Goal: Task Accomplishment & Management: Use online tool/utility

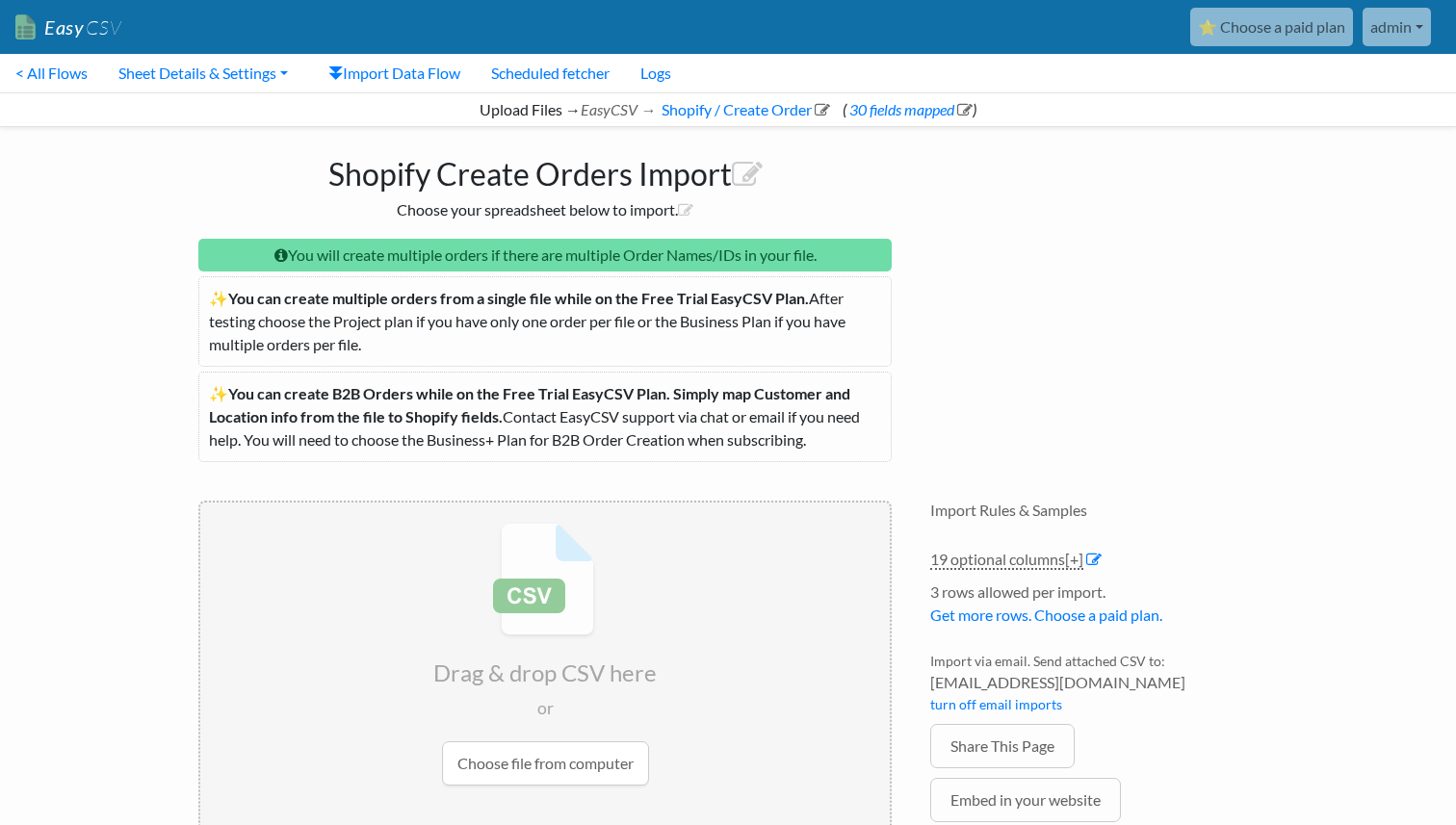
click at [1337, 43] on link "⭐ Choose a paid plan" at bounding box center [1271, 27] width 163 height 38
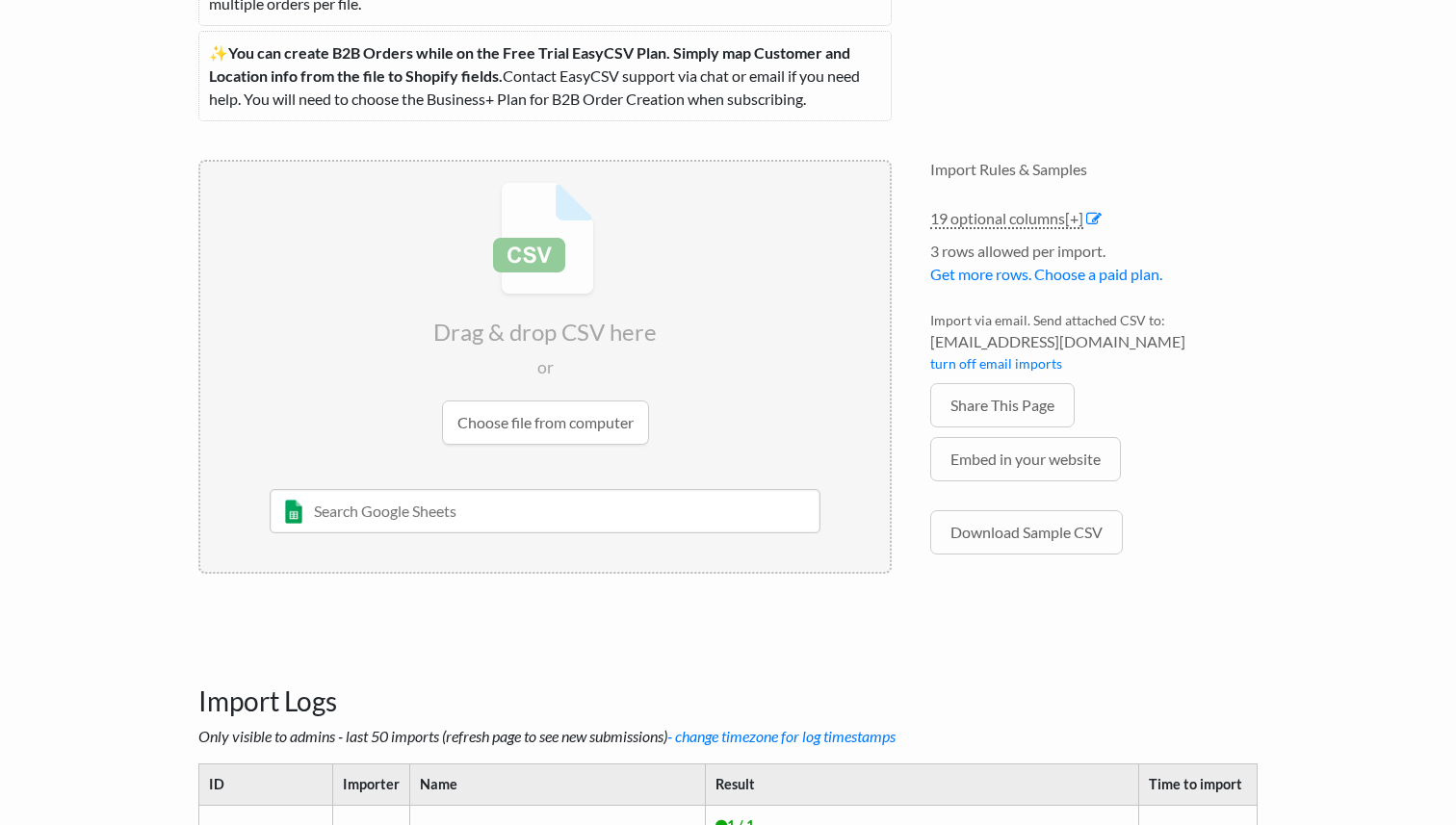
scroll to position [342, 0]
click at [1097, 215] on icon at bounding box center [1094, 218] width 16 height 16
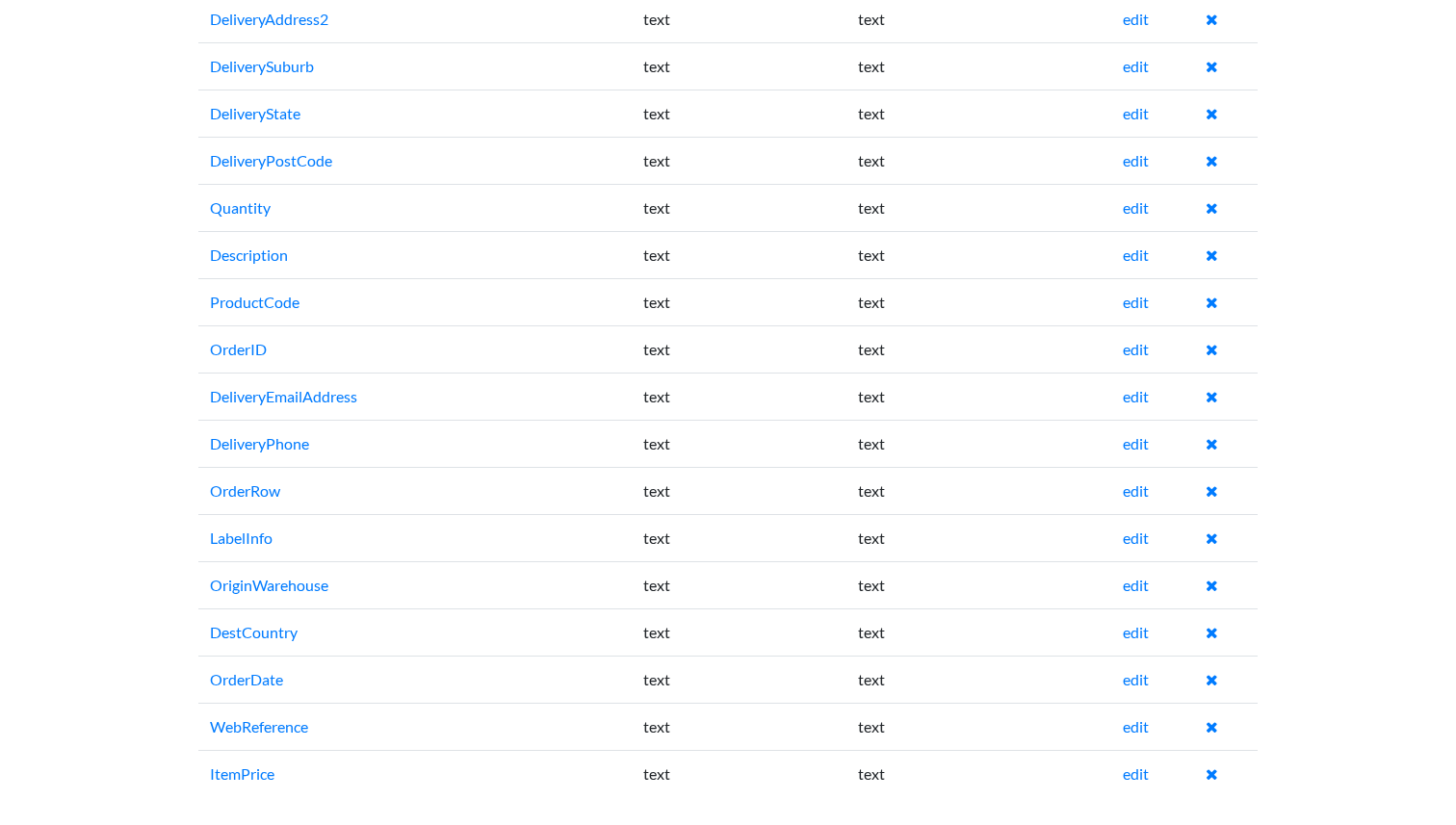
scroll to position [412, 0]
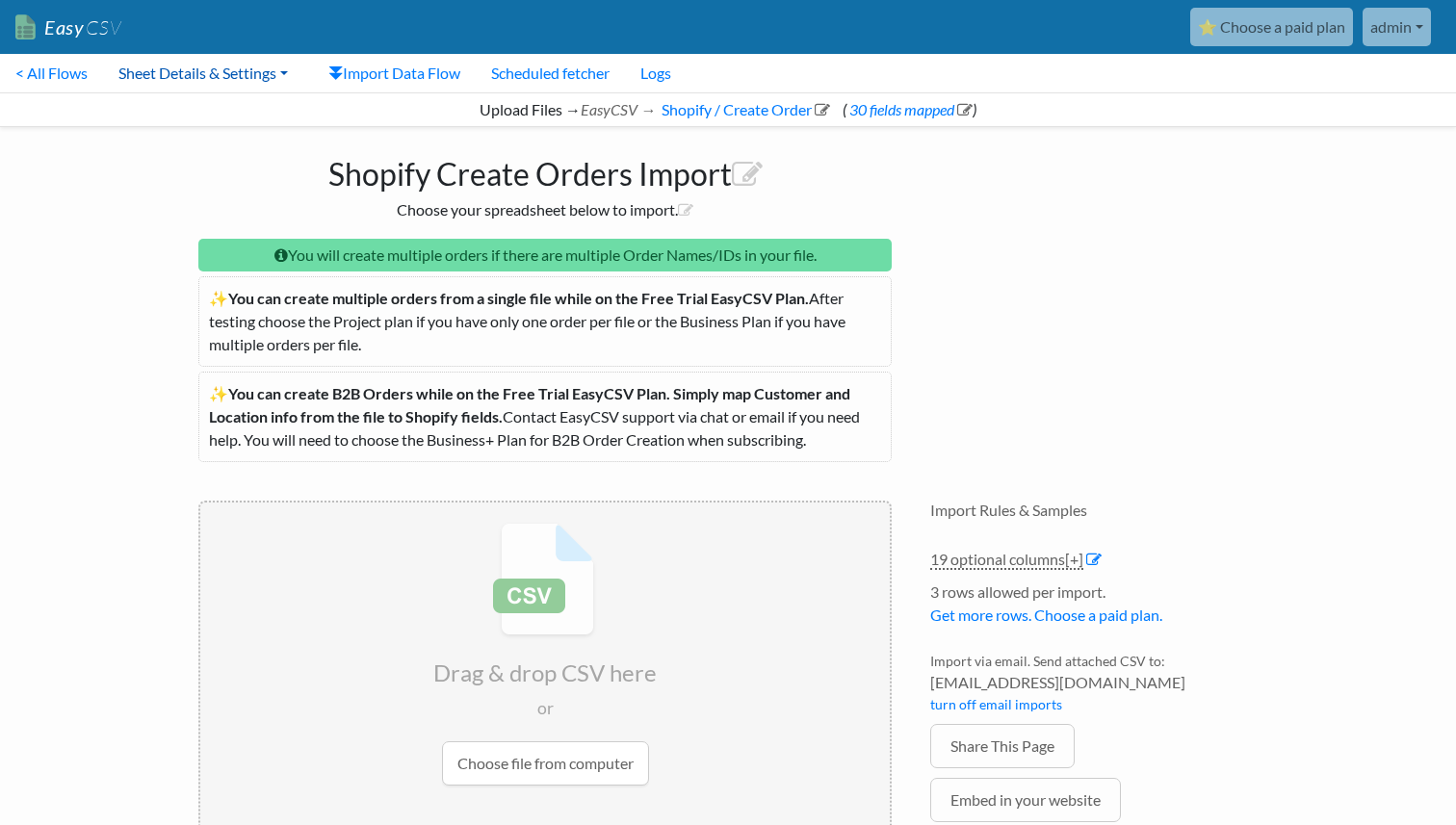
click at [229, 82] on link "Sheet Details & Settings" at bounding box center [203, 73] width 200 height 38
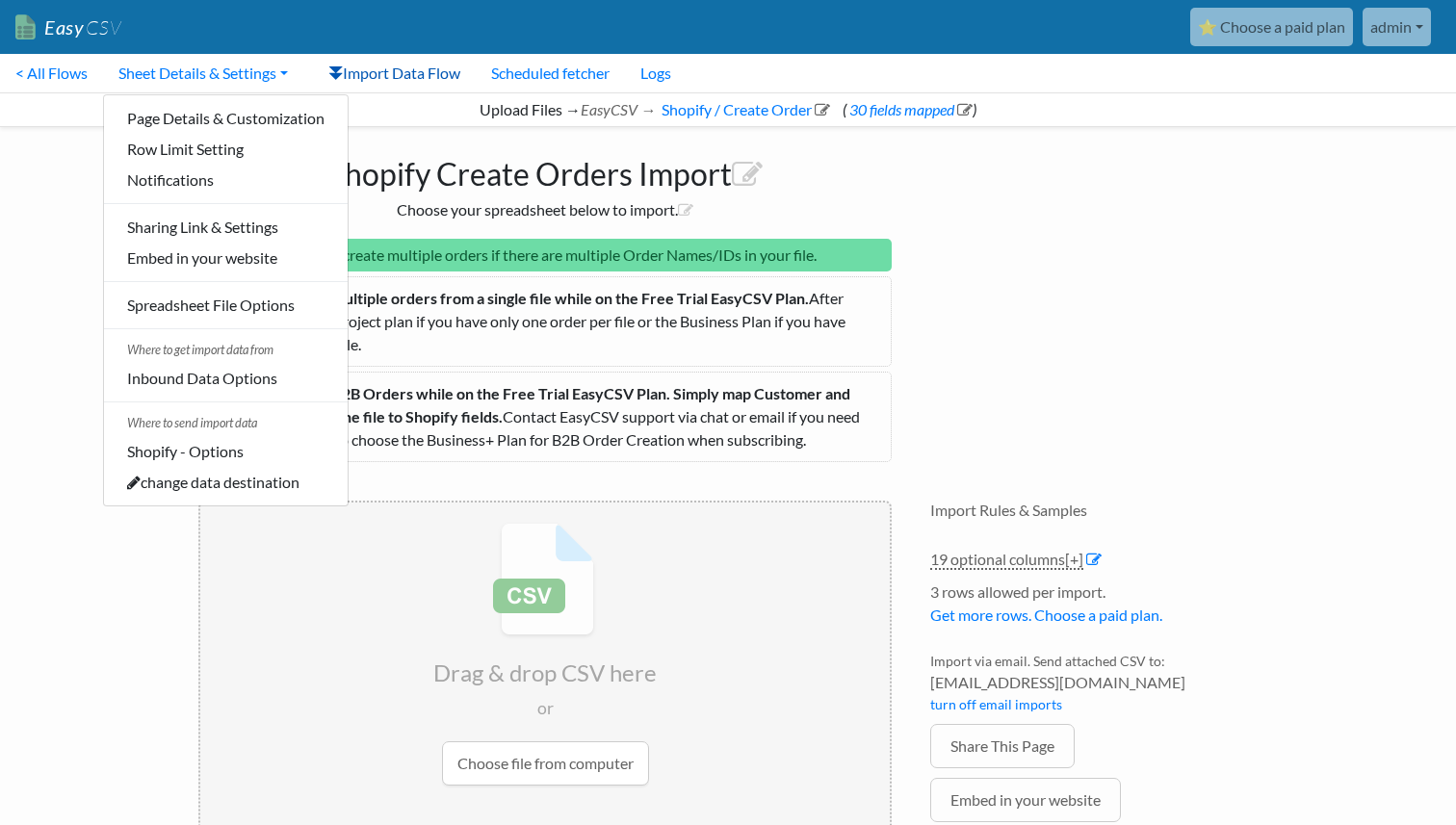
click at [382, 76] on link "Import Data Flow" at bounding box center [395, 73] width 163 height 38
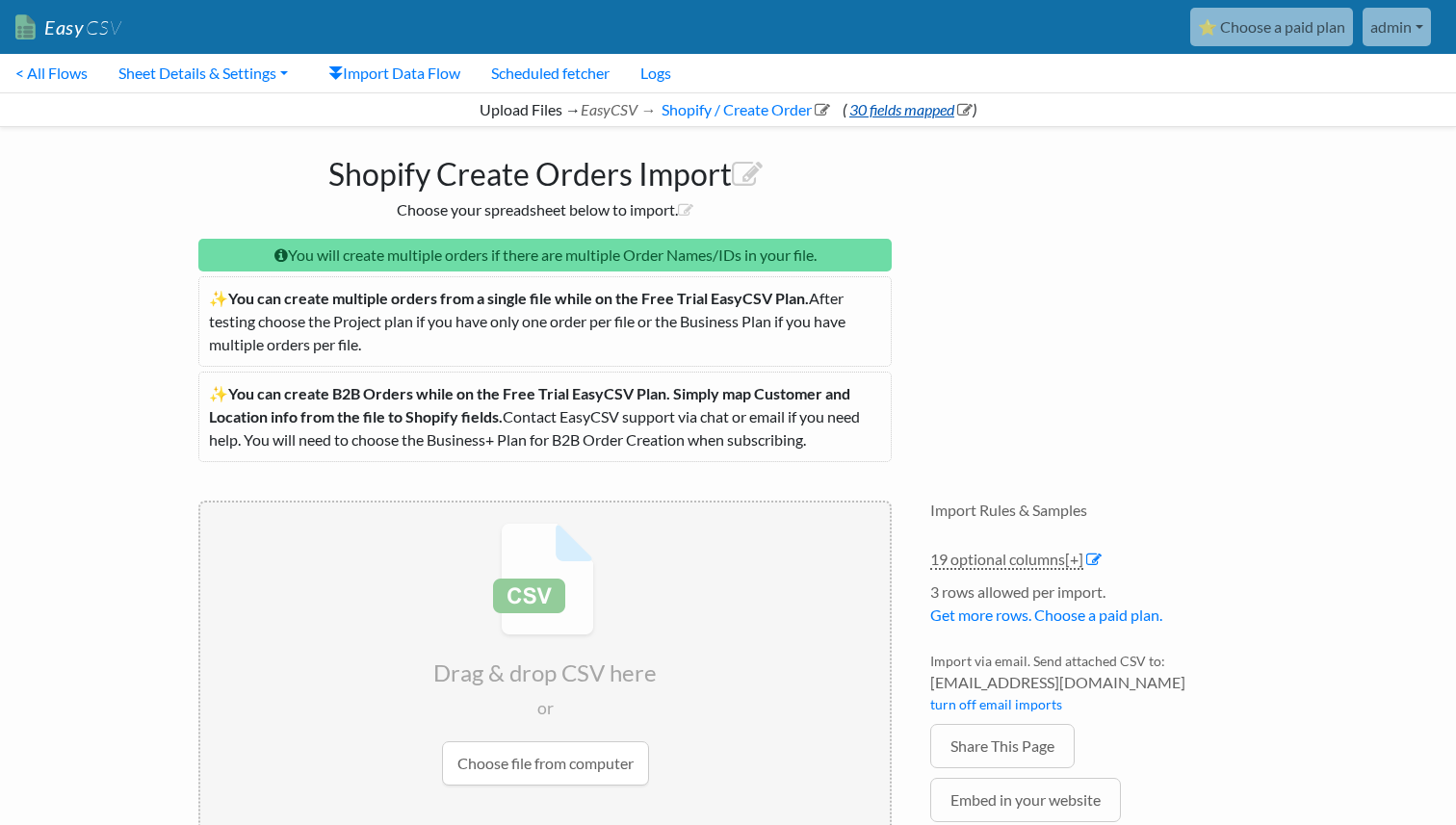
click at [893, 113] on link "30 fields mapped" at bounding box center [909, 109] width 126 height 19
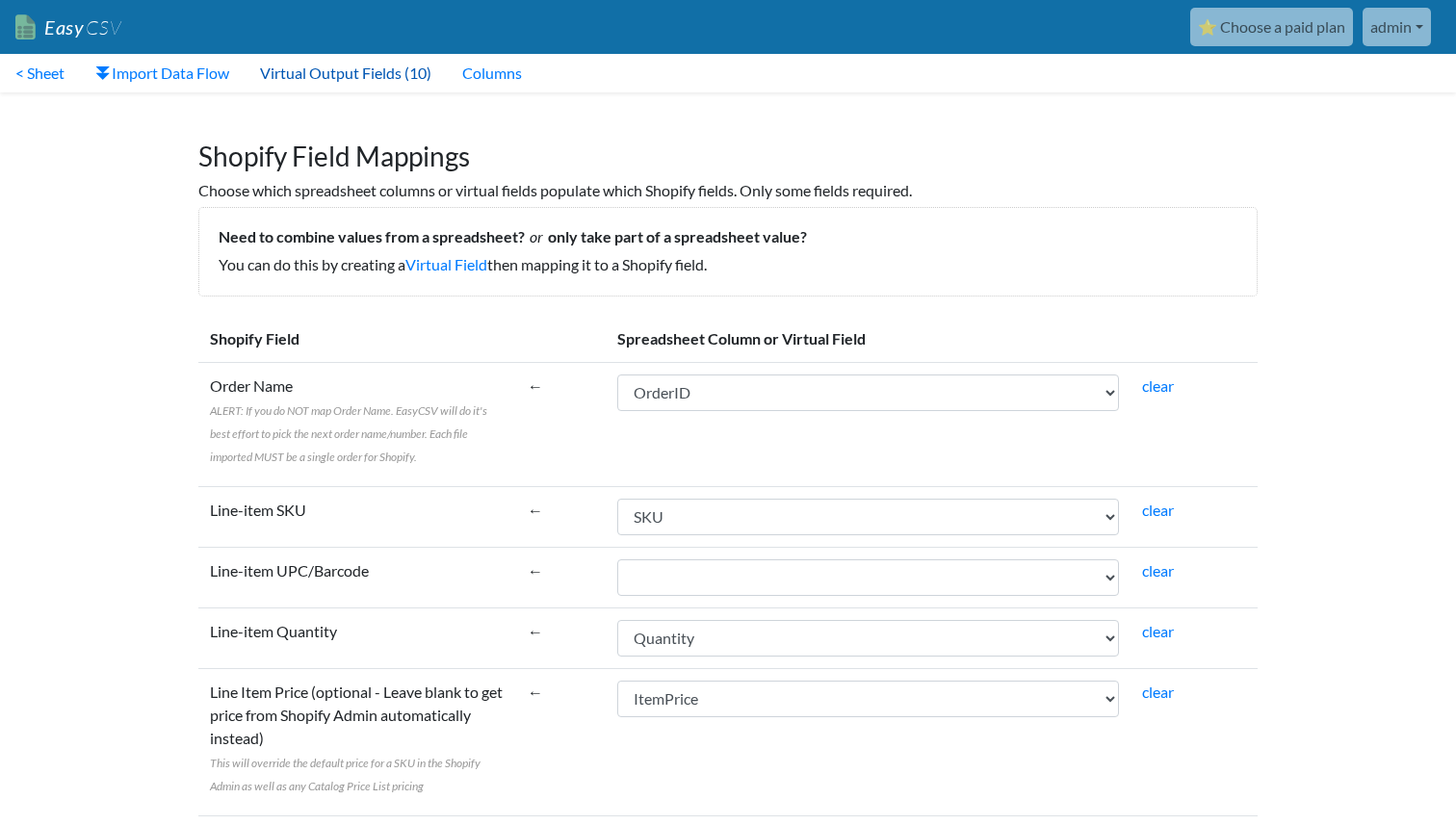
click at [343, 61] on link "Virtual Output Fields (10)" at bounding box center [346, 73] width 202 height 38
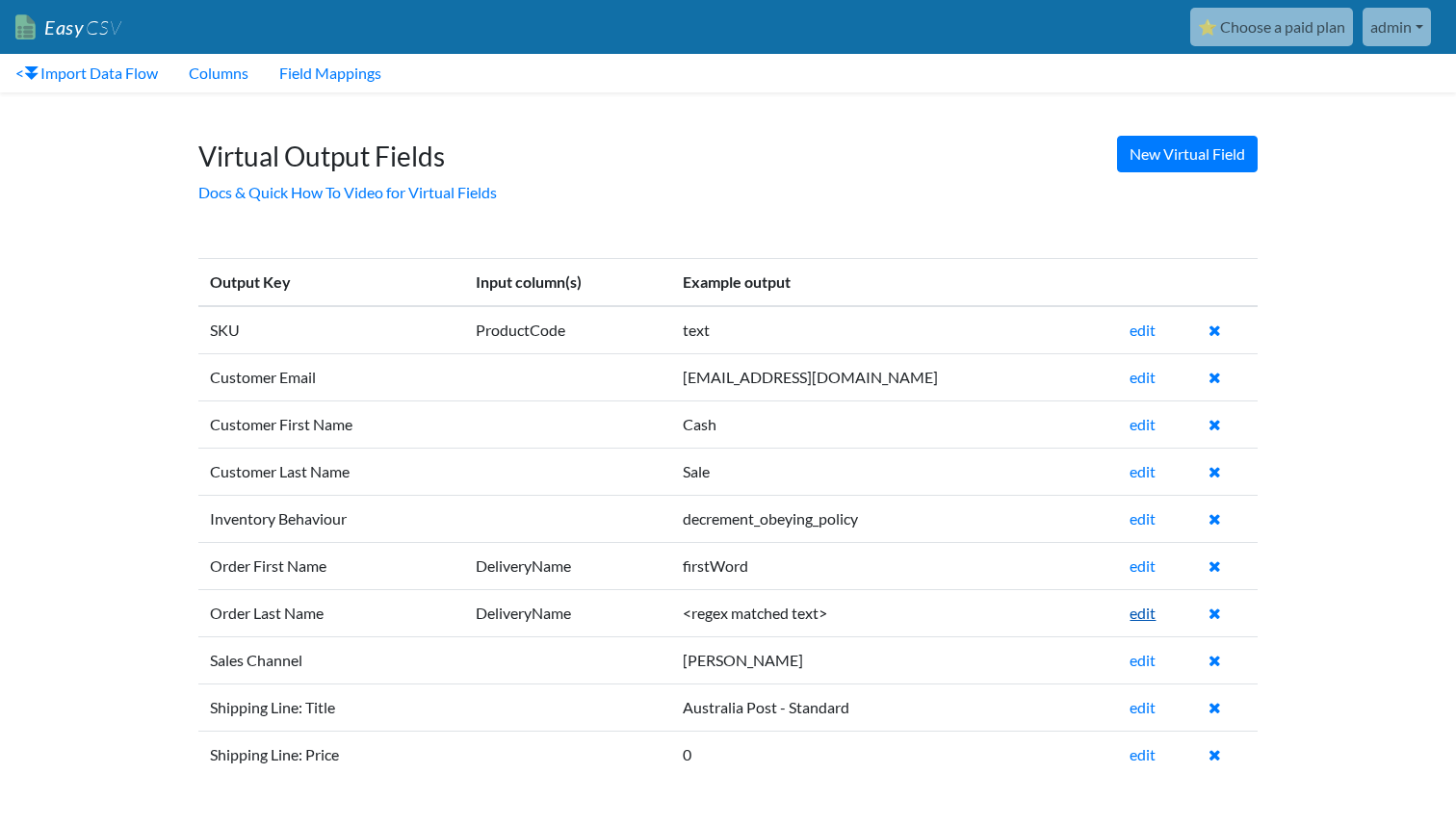
click at [1129, 618] on link "edit" at bounding box center [1142, 613] width 26 height 19
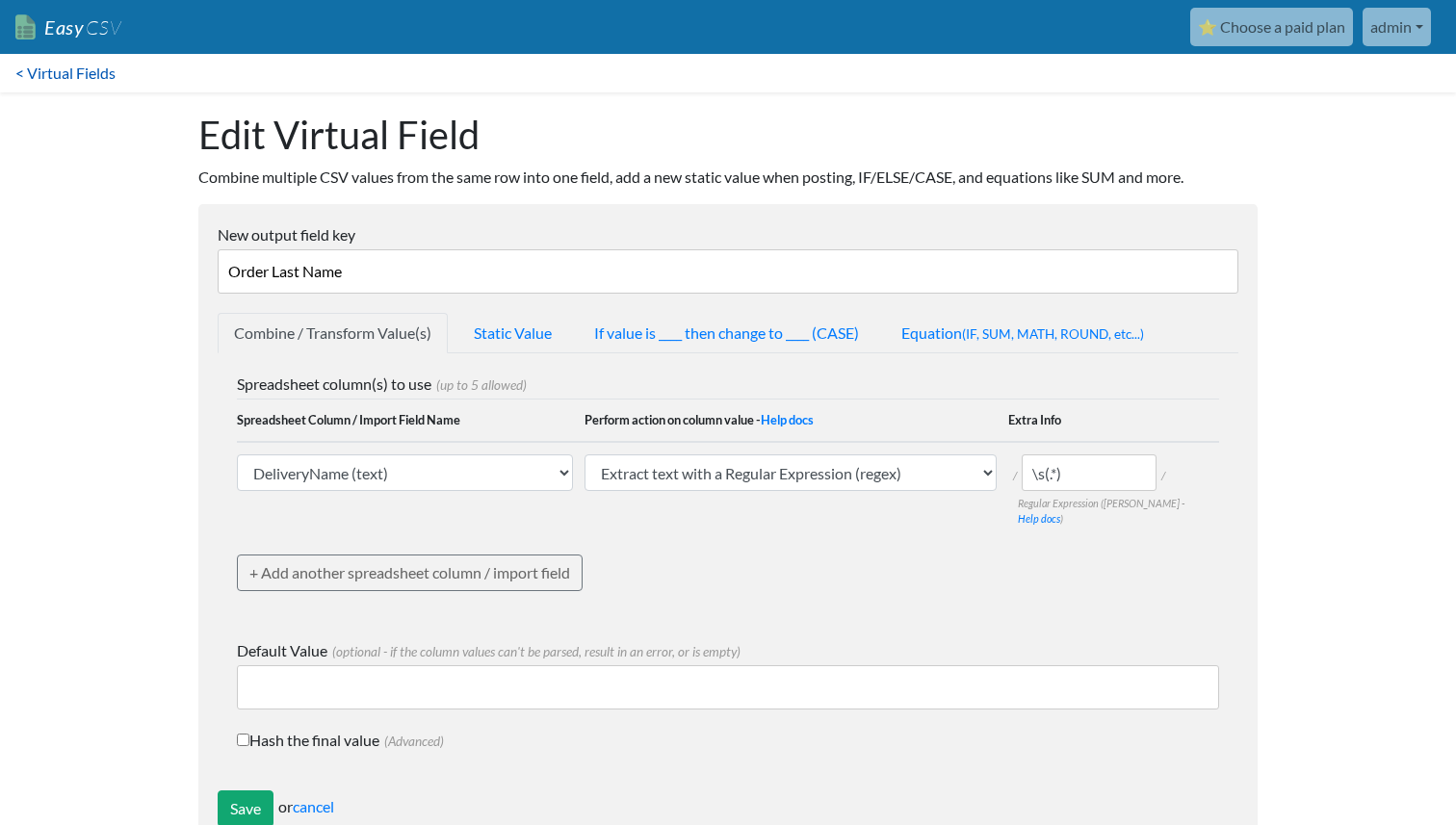
click at [63, 73] on link "< Virtual Fields" at bounding box center [65, 73] width 131 height 38
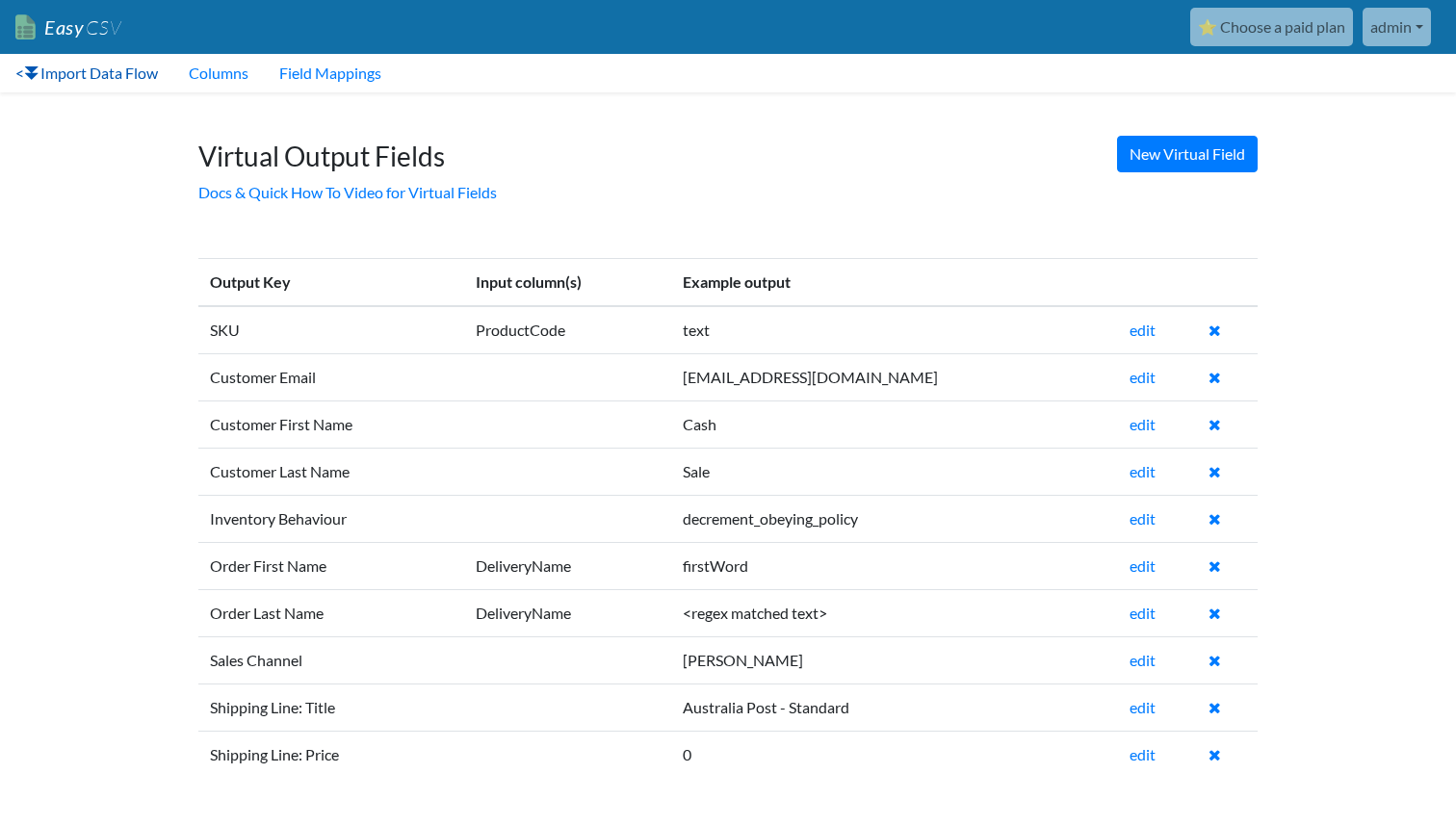
click at [108, 82] on link "< Import Data Flow" at bounding box center [86, 73] width 174 height 38
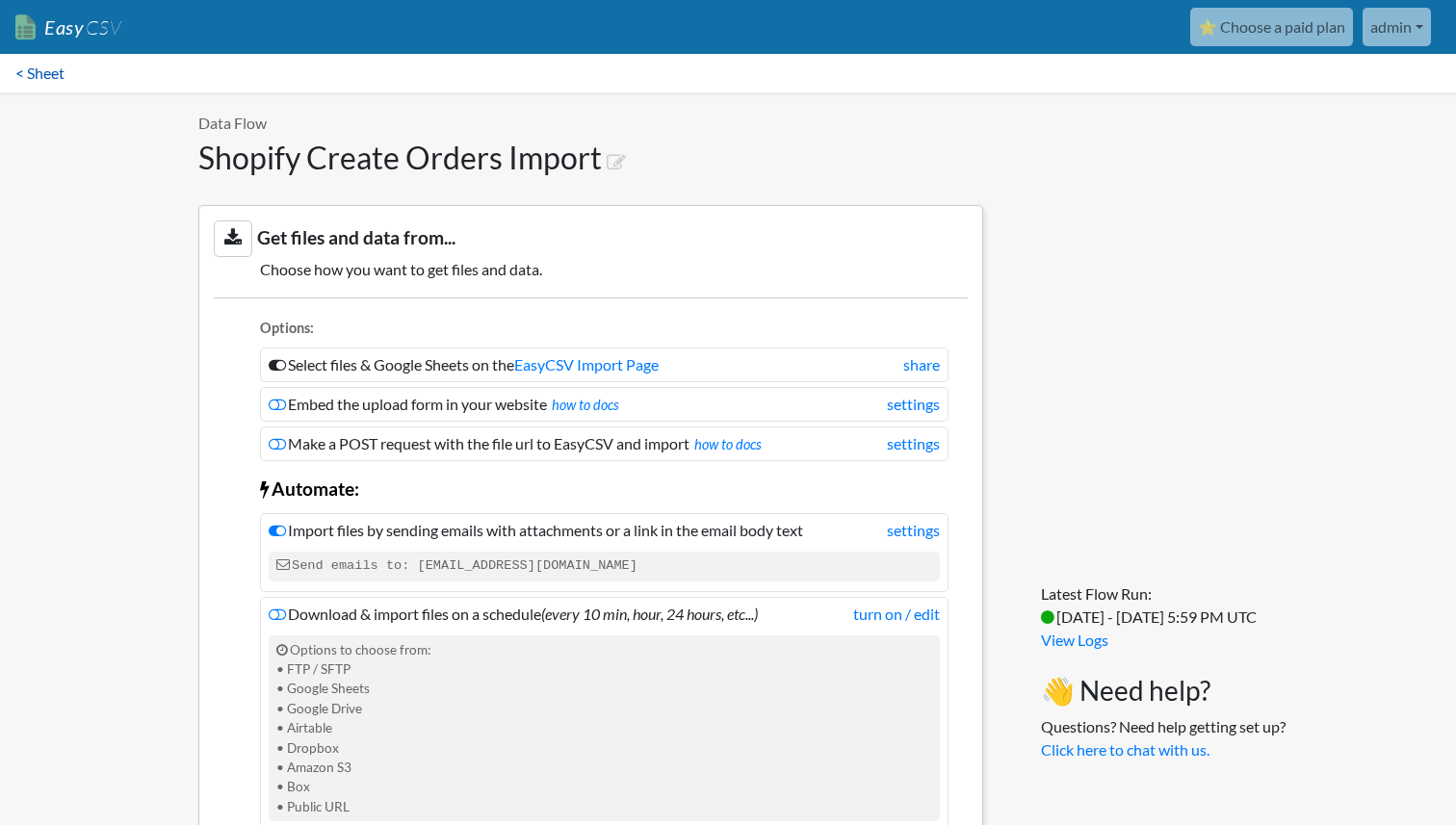
click at [55, 84] on link "< Sheet" at bounding box center [39, 73] width 80 height 38
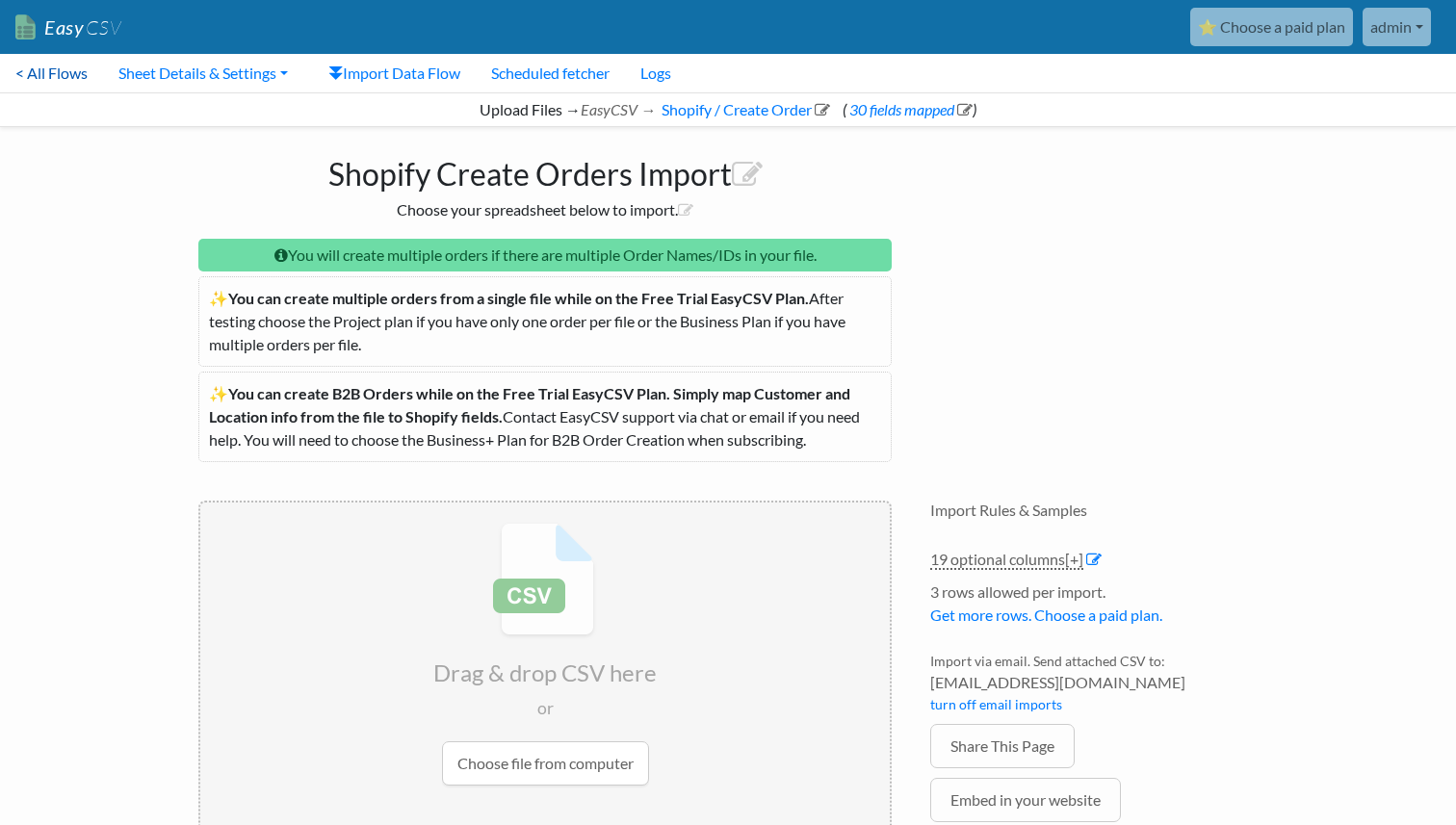
click at [63, 75] on link "< All Flows" at bounding box center [51, 73] width 103 height 38
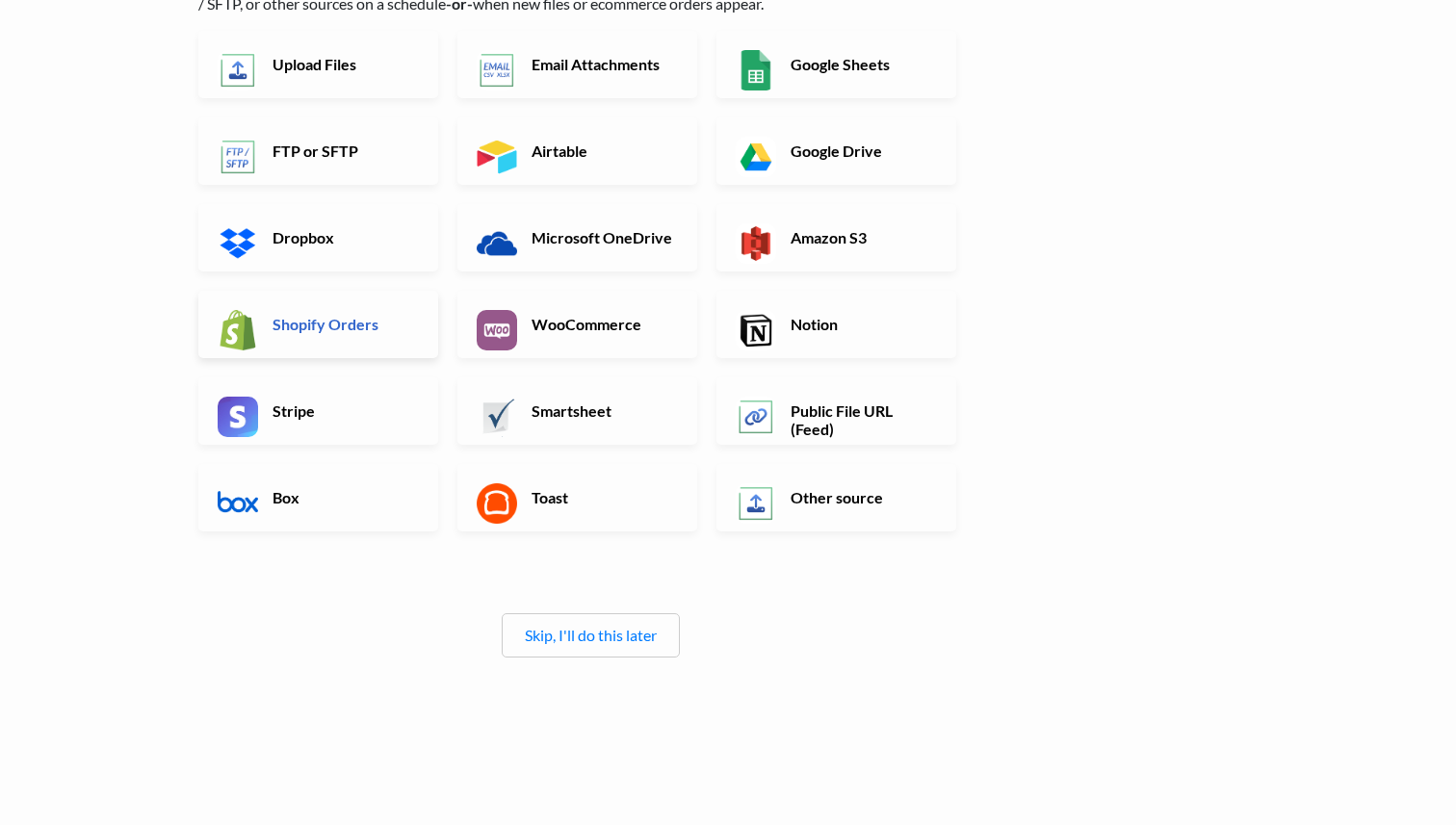
scroll to position [223, 0]
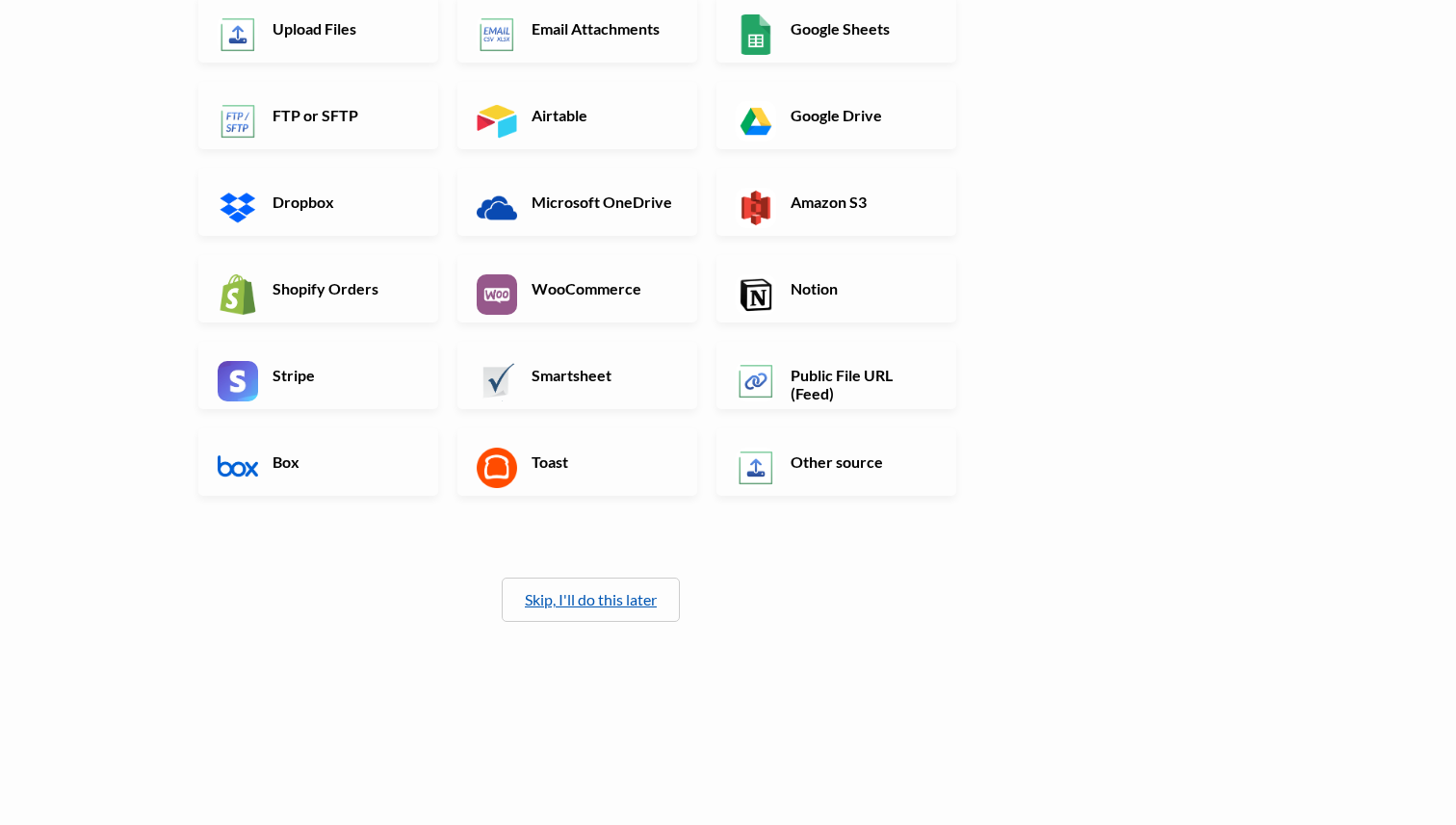
click at [620, 596] on link "Skip, I'll do this later" at bounding box center [590, 599] width 132 height 19
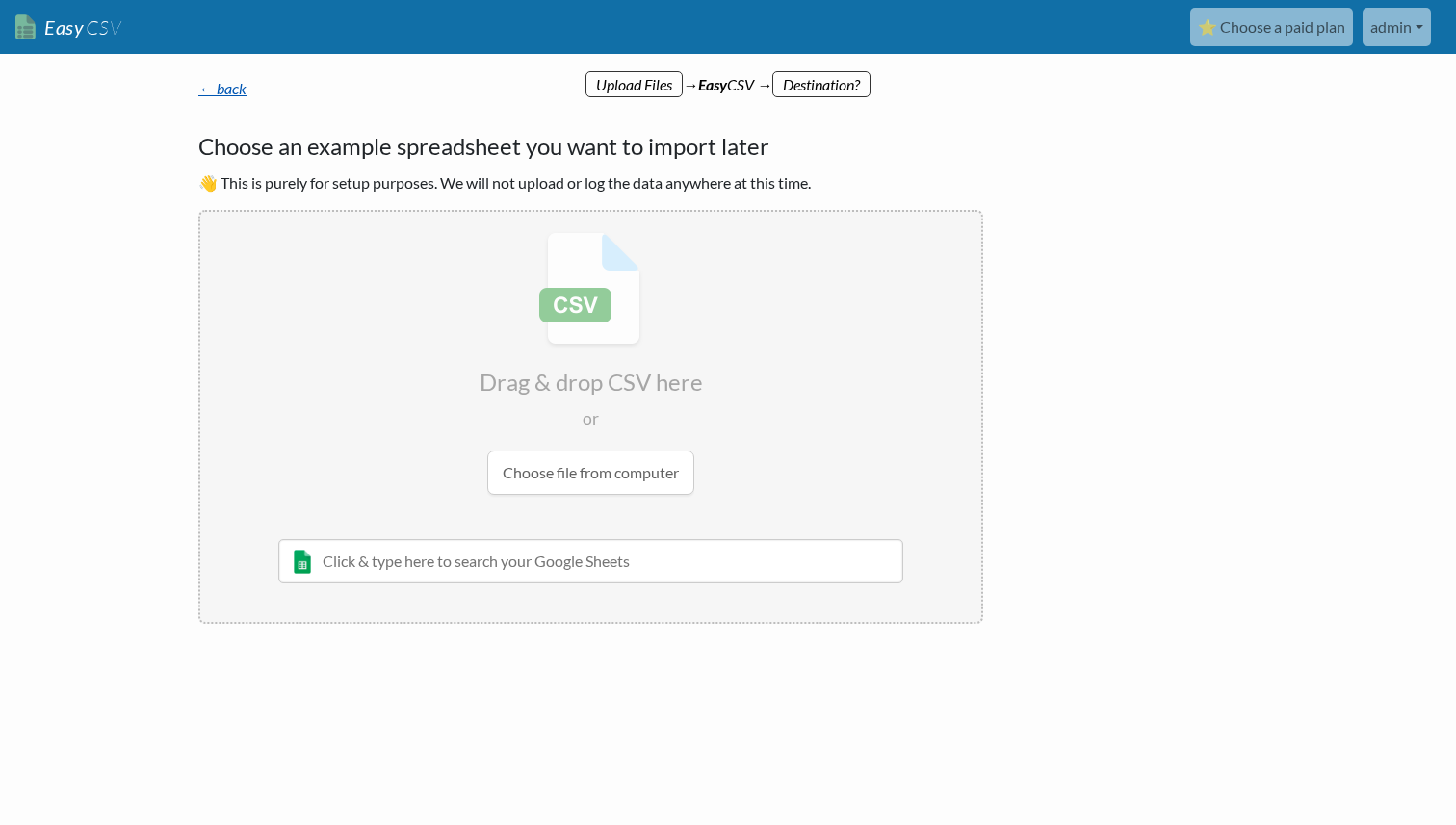
click at [216, 90] on link "← back" at bounding box center [222, 87] width 48 height 19
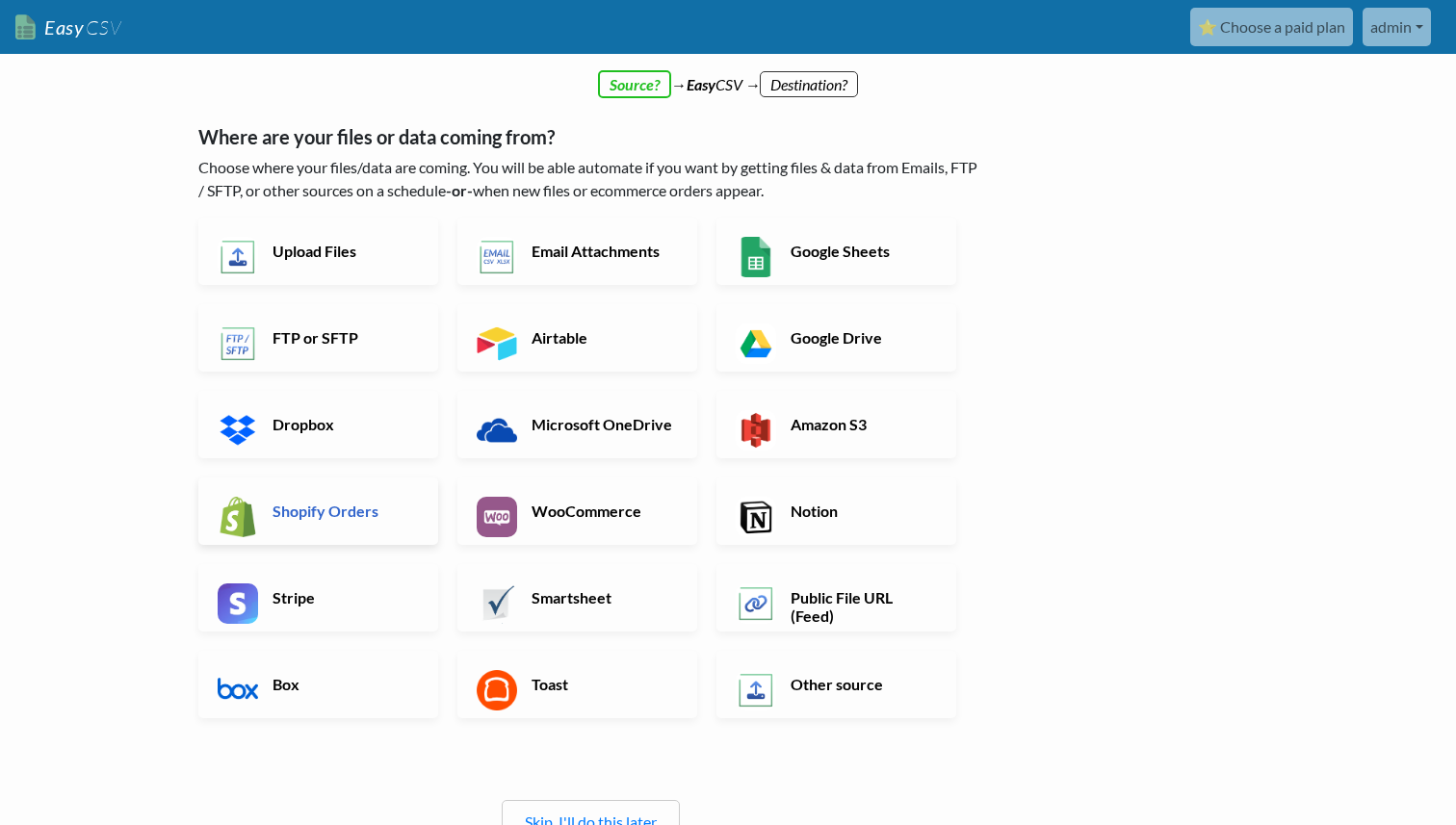
click at [351, 513] on h6 "Shopify Orders" at bounding box center [344, 511] width 151 height 19
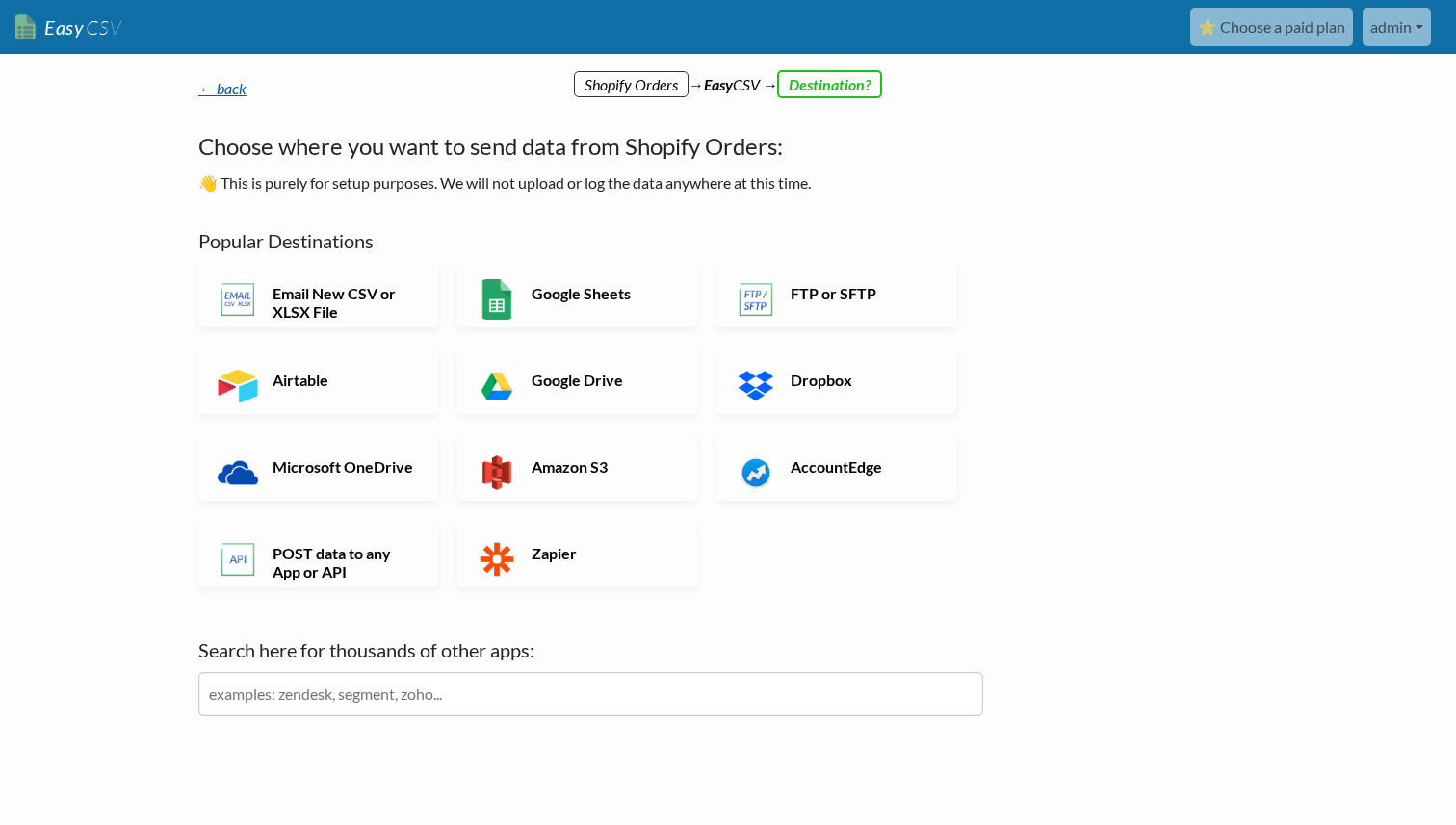
click at [210, 92] on link "← back" at bounding box center [222, 87] width 48 height 19
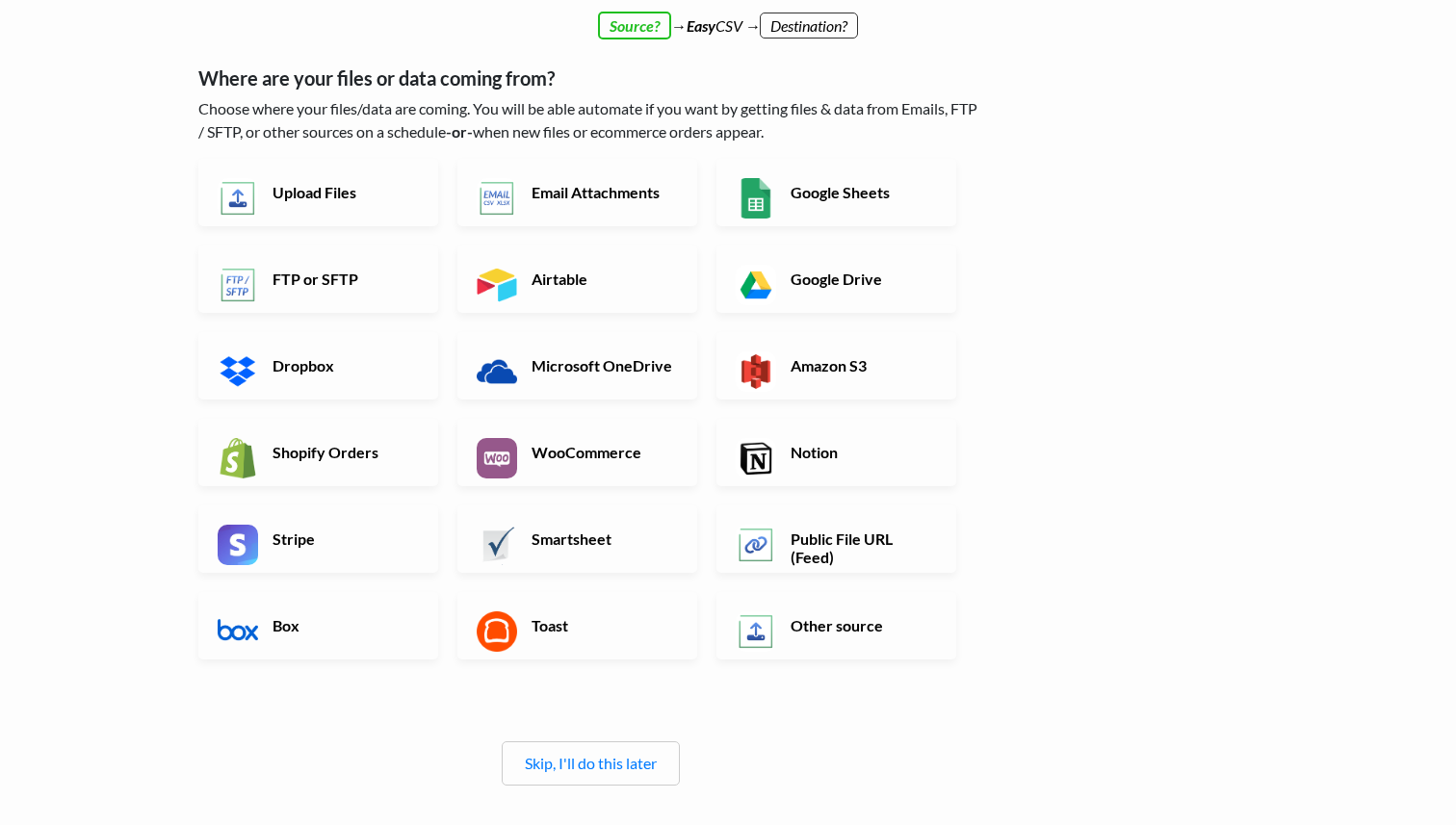
scroll to position [57, 0]
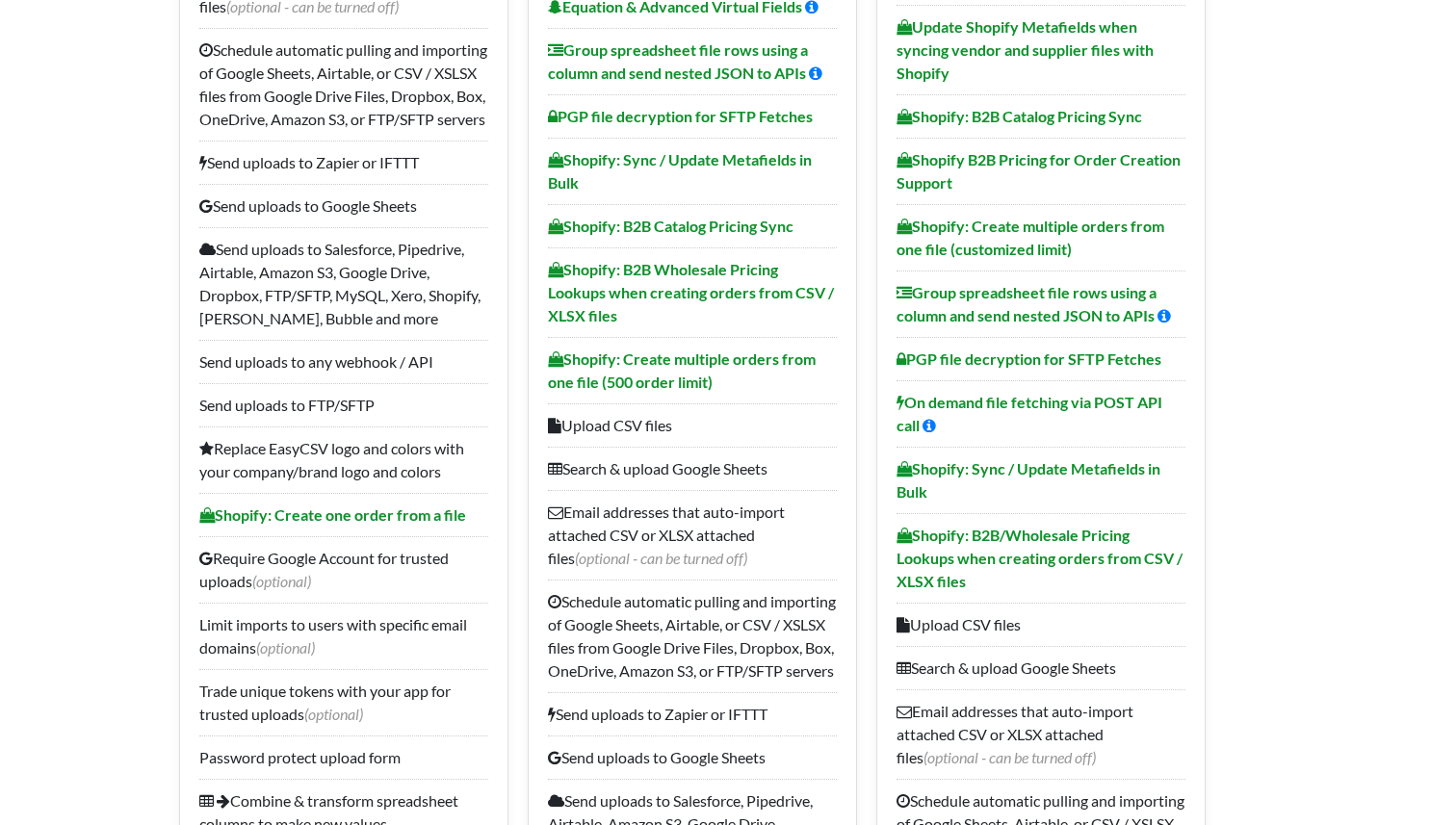
scroll to position [624, 0]
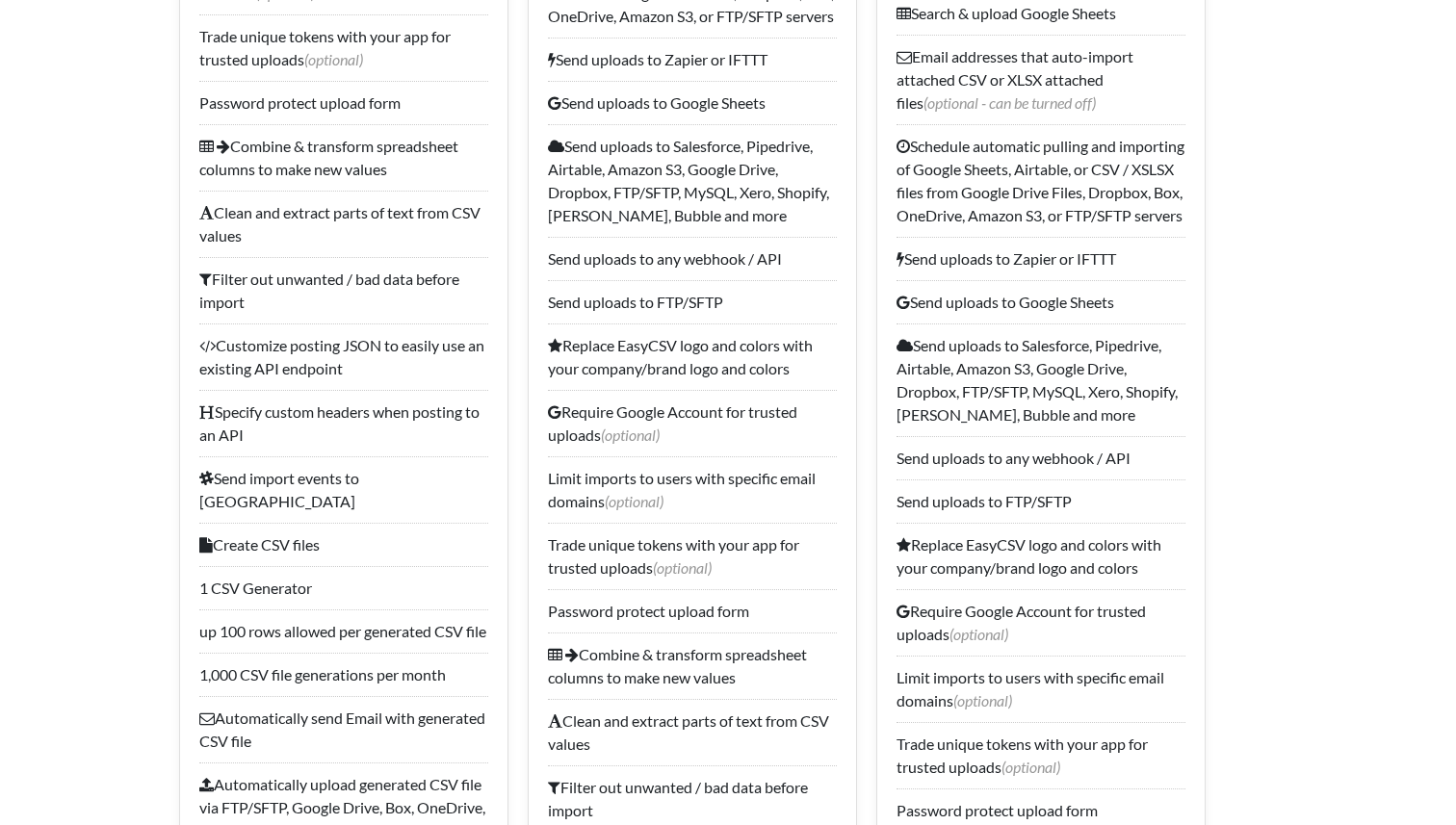
scroll to position [1194, 0]
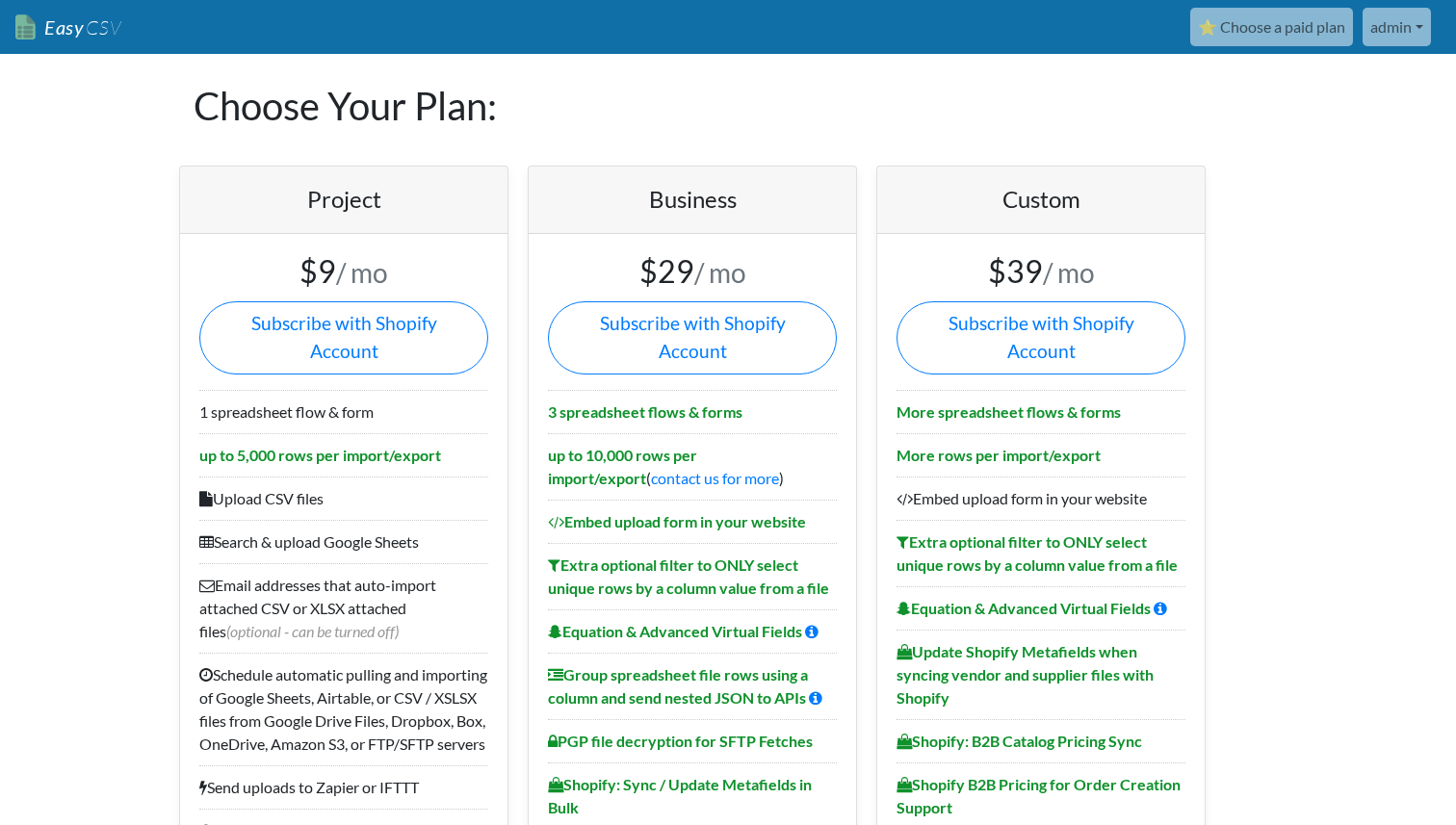
scroll to position [1194, 0]
